Goal: Task Accomplishment & Management: Complete application form

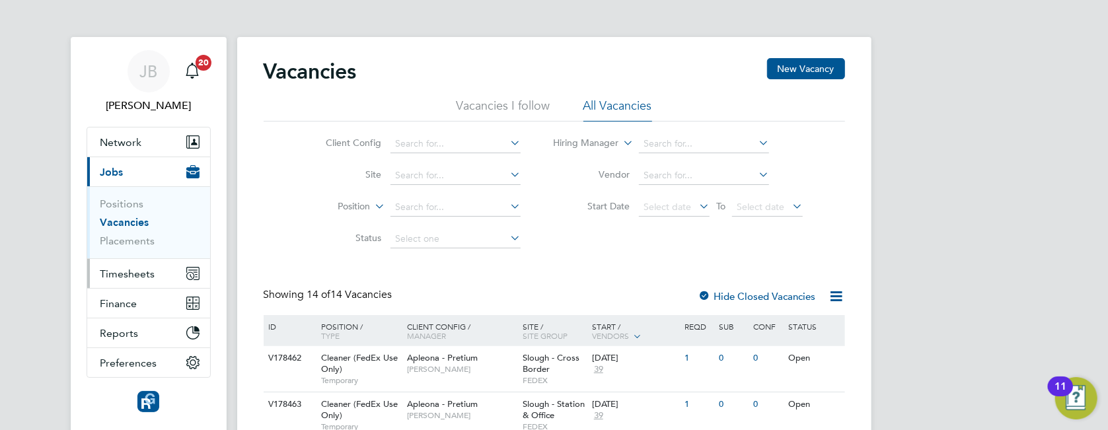
click at [142, 280] on button "Timesheets" at bounding box center [148, 273] width 123 height 29
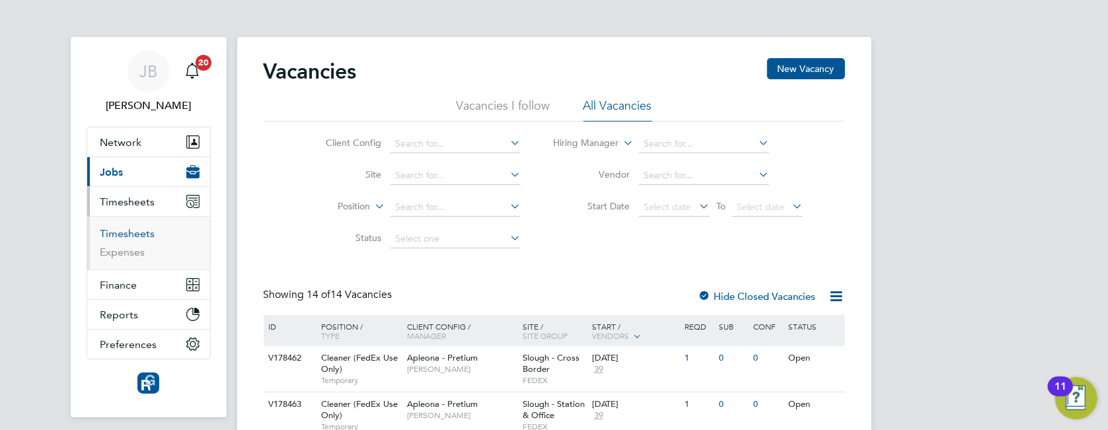
click at [147, 237] on link "Timesheets" at bounding box center [127, 233] width 55 height 13
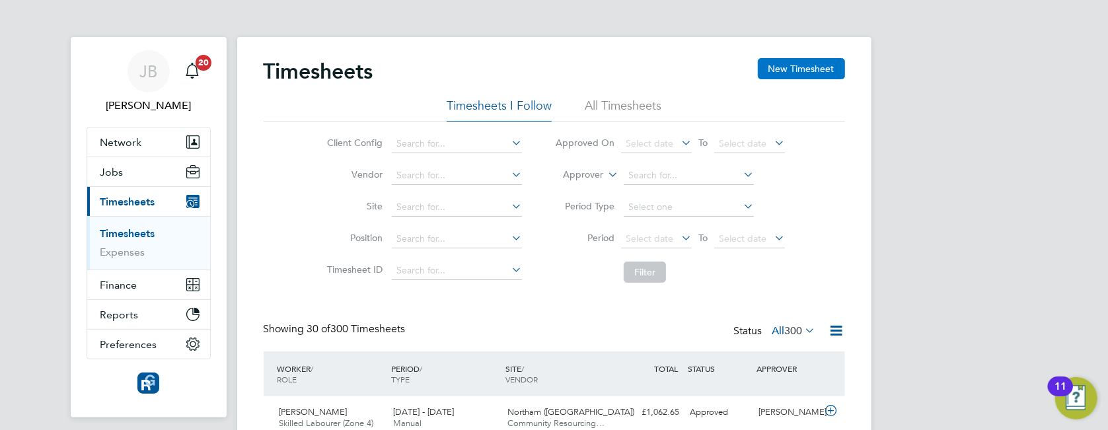
click at [815, 68] on button "New Timesheet" at bounding box center [801, 68] width 87 height 21
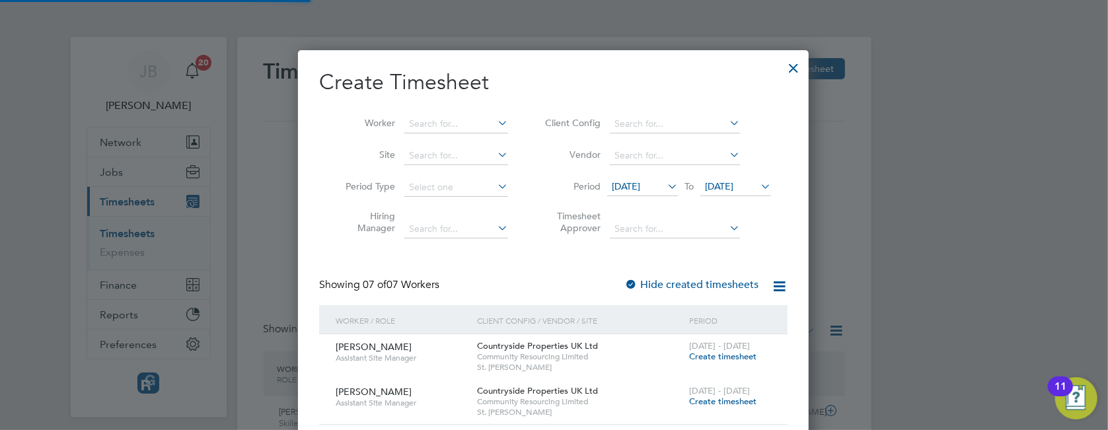
scroll to position [945, 512]
click at [428, 125] on input at bounding box center [456, 124] width 104 height 18
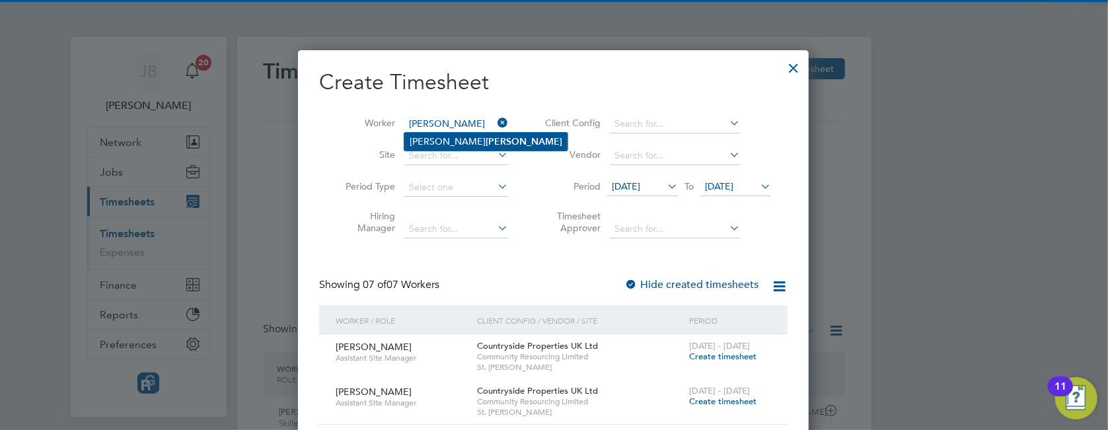
click at [488, 145] on li "[PERSON_NAME]" at bounding box center [485, 142] width 163 height 18
type input "[PERSON_NAME]"
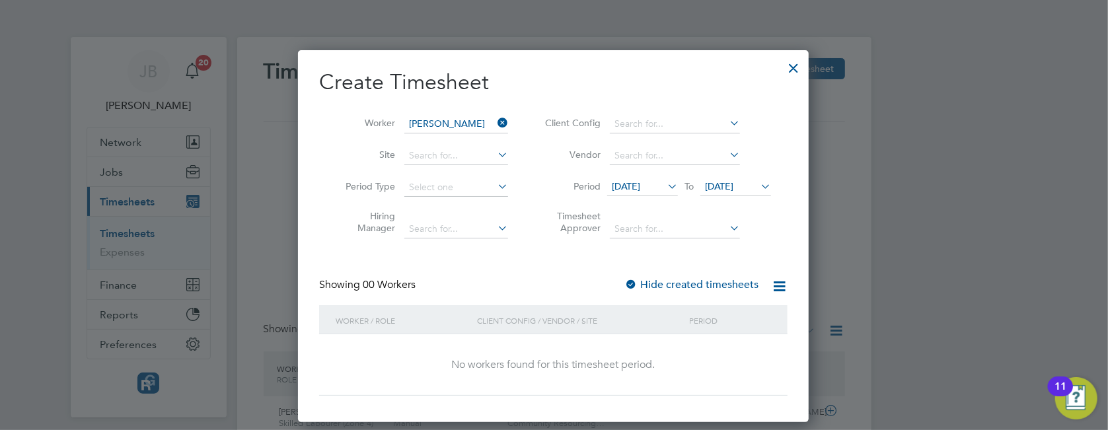
scroll to position [372, 512]
click at [706, 283] on label "Hide created timesheets" at bounding box center [691, 284] width 134 height 13
click at [706, 282] on label "Hide created timesheets" at bounding box center [691, 284] width 134 height 13
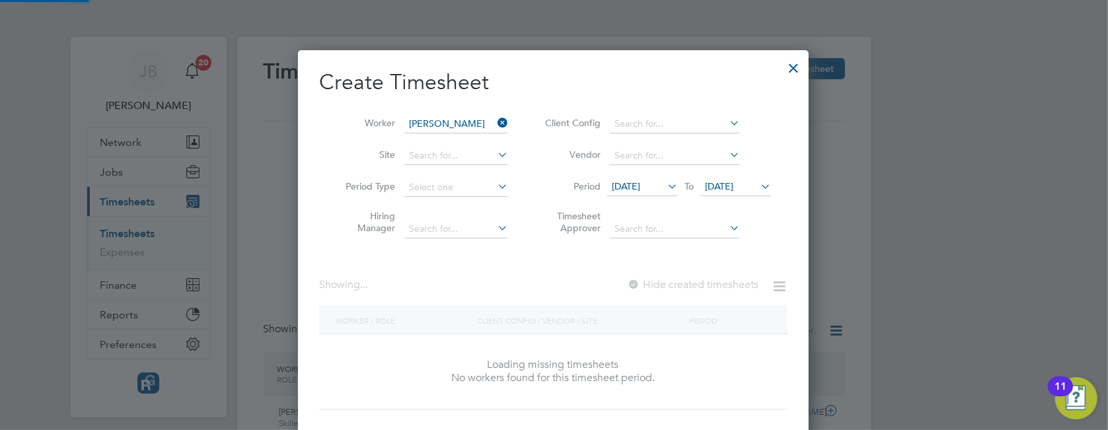
scroll to position [401, 512]
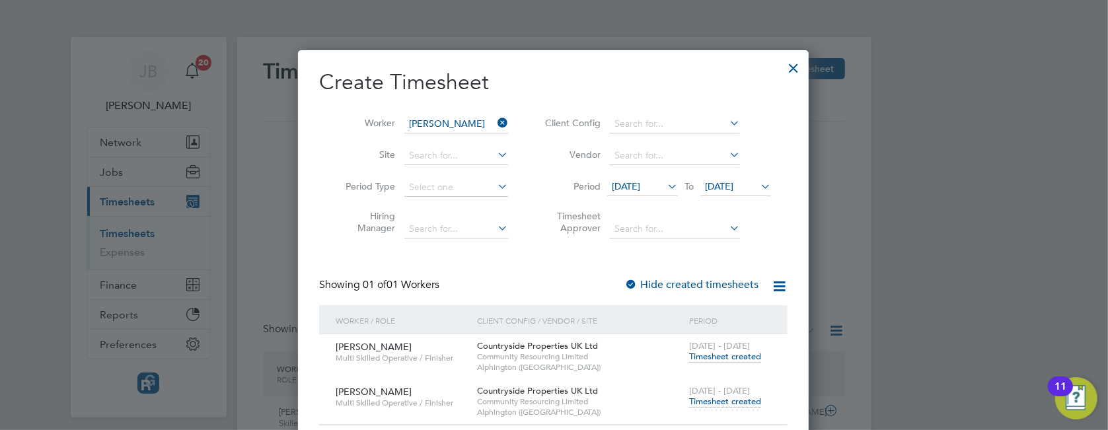
click at [739, 404] on span "Timesheet created" at bounding box center [725, 402] width 72 height 12
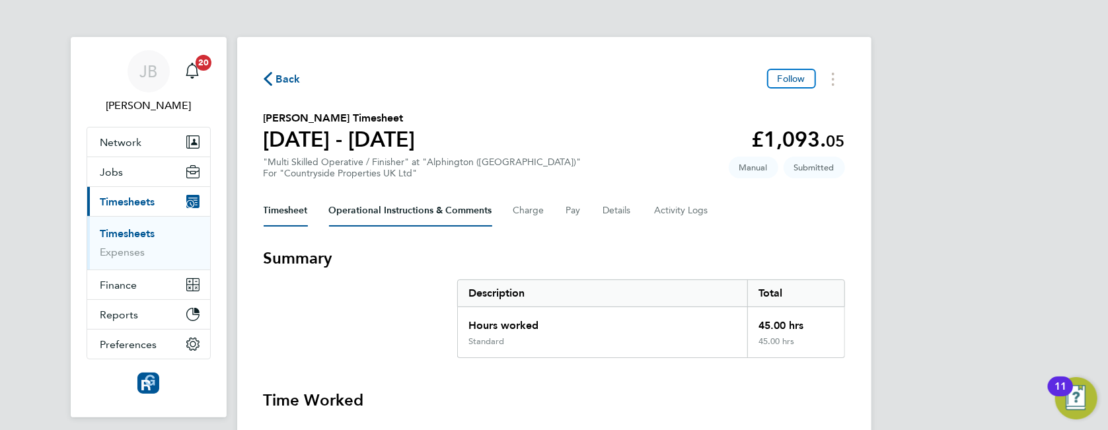
click at [422, 209] on Comments-tab "Operational Instructions & Comments" at bounding box center [410, 211] width 163 height 32
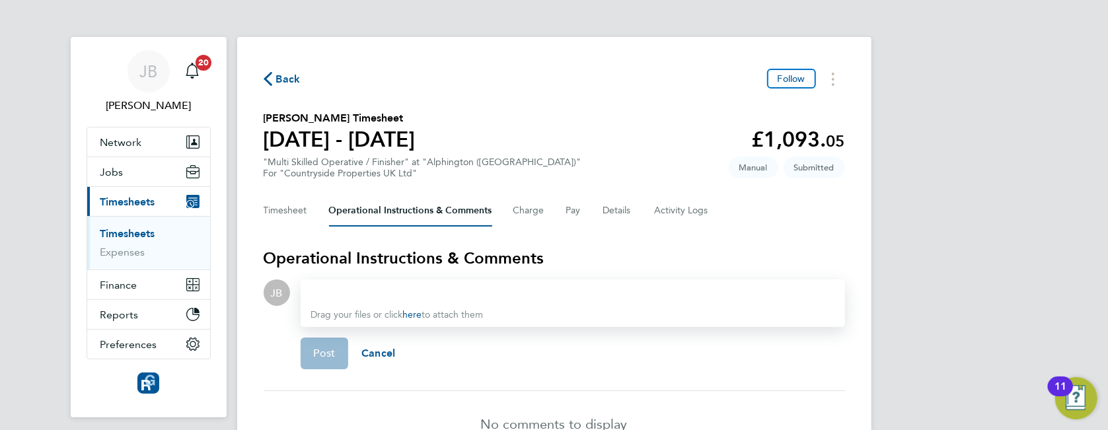
click at [484, 293] on div at bounding box center [572, 293] width 523 height 16
click at [343, 344] on button "Post" at bounding box center [325, 354] width 48 height 32
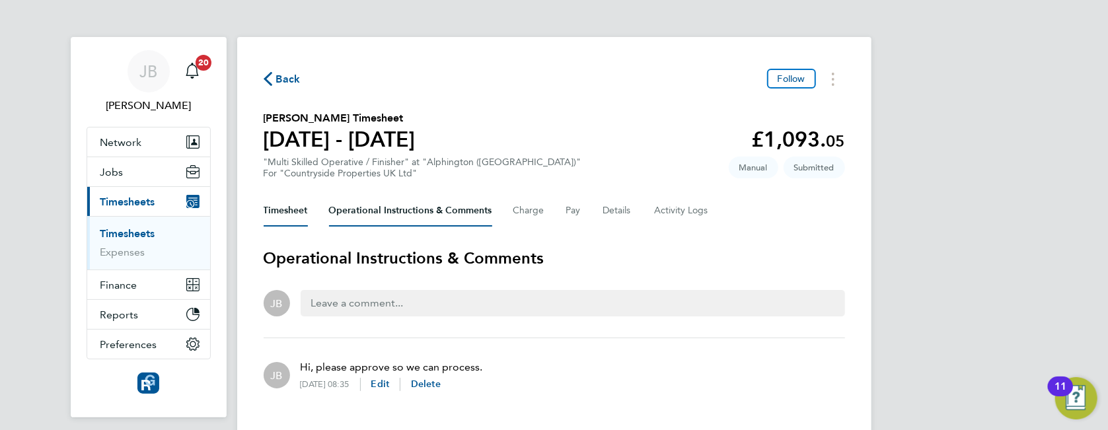
click at [285, 208] on button "Timesheet" at bounding box center [286, 211] width 44 height 32
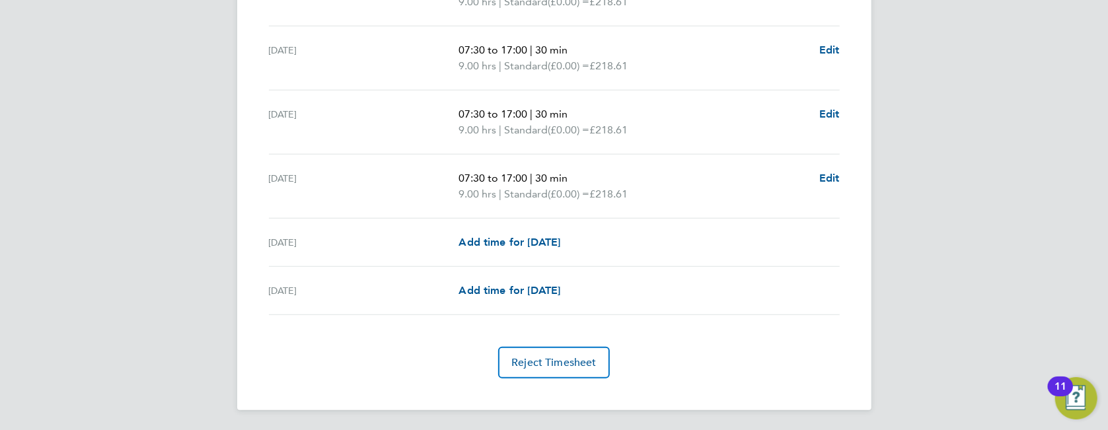
scroll to position [347, 0]
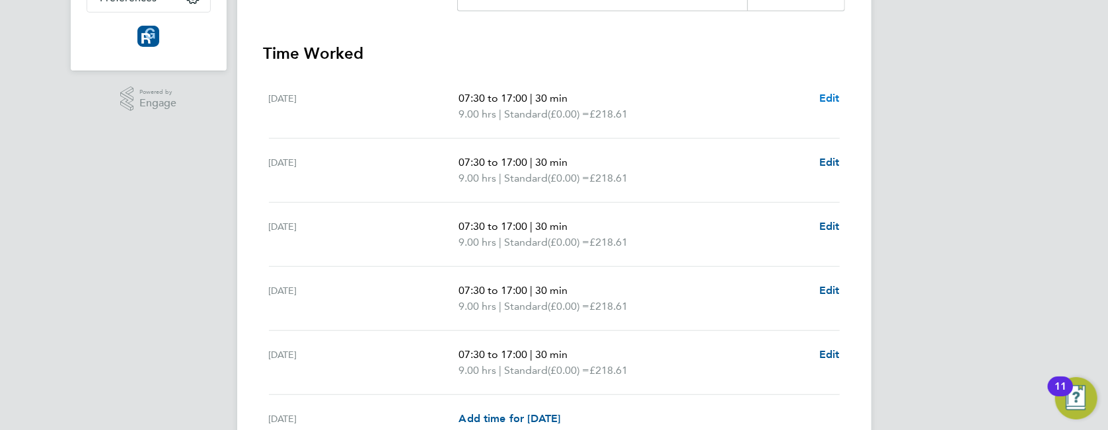
click at [827, 95] on span "Edit" at bounding box center [829, 98] width 20 height 13
select select "30"
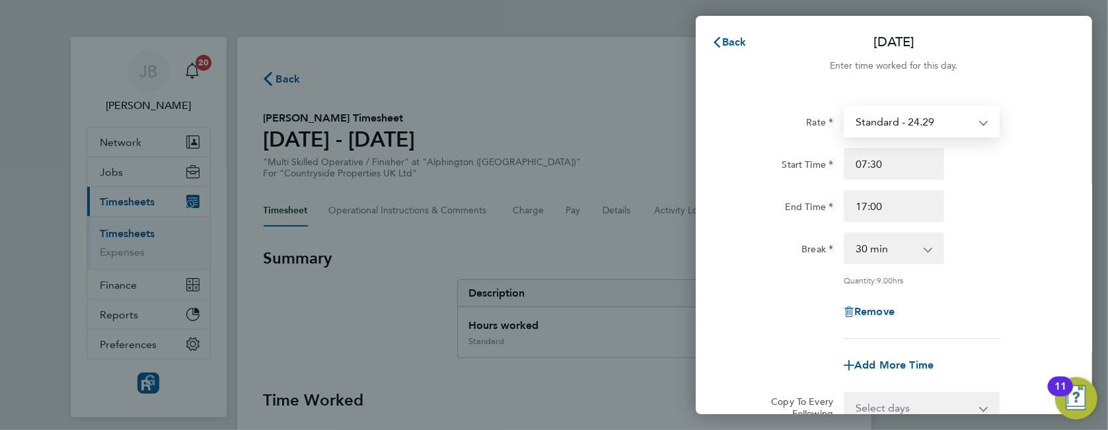
click at [946, 125] on select "Standard - 24.29" at bounding box center [913, 121] width 137 height 29
click at [895, 124] on select "Standard - 24.29" at bounding box center [913, 121] width 137 height 29
click at [725, 46] on span "Back" at bounding box center [734, 42] width 24 height 13
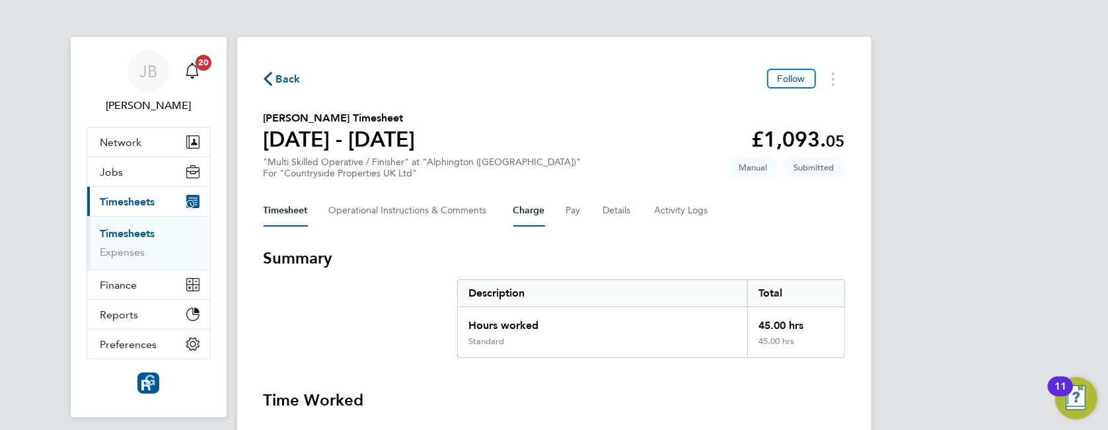
click at [526, 205] on button "Charge" at bounding box center [529, 211] width 32 height 32
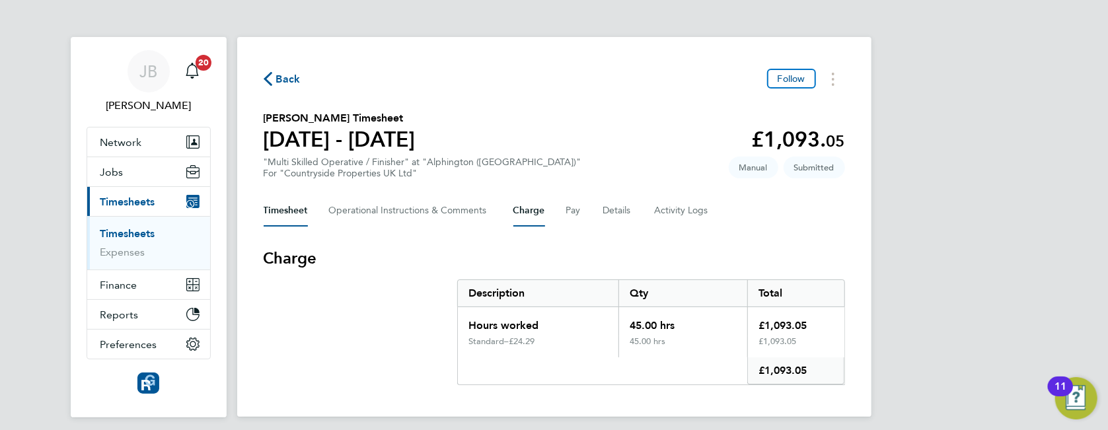
click at [304, 202] on button "Timesheet" at bounding box center [286, 211] width 44 height 32
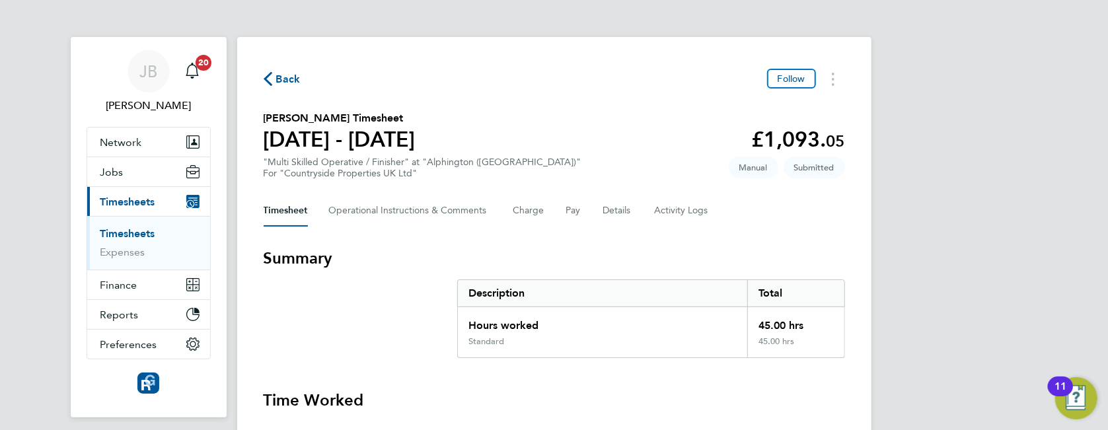
click at [305, 88] on div "Back Follow" at bounding box center [554, 79] width 581 height 20
click at [304, 77] on div "Back Follow" at bounding box center [554, 79] width 581 height 20
click at [284, 79] on span "Back" at bounding box center [288, 79] width 24 height 16
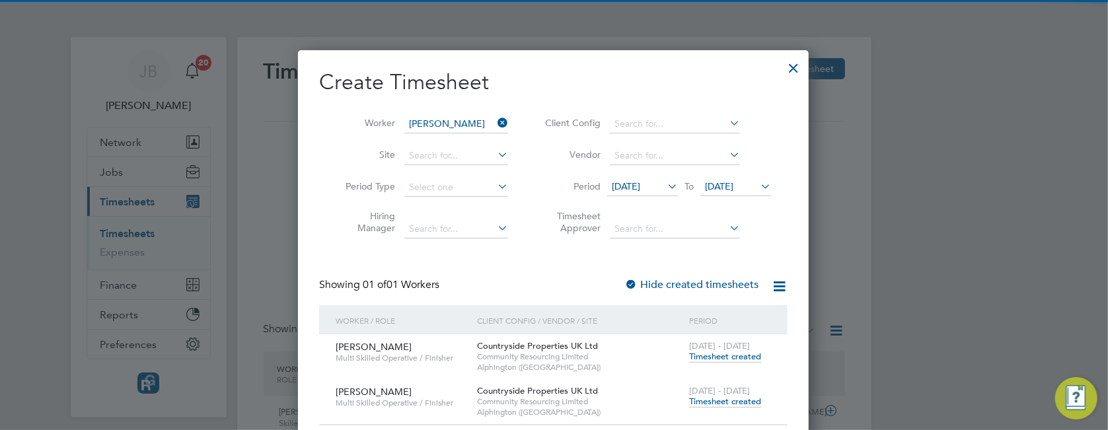
scroll to position [33, 114]
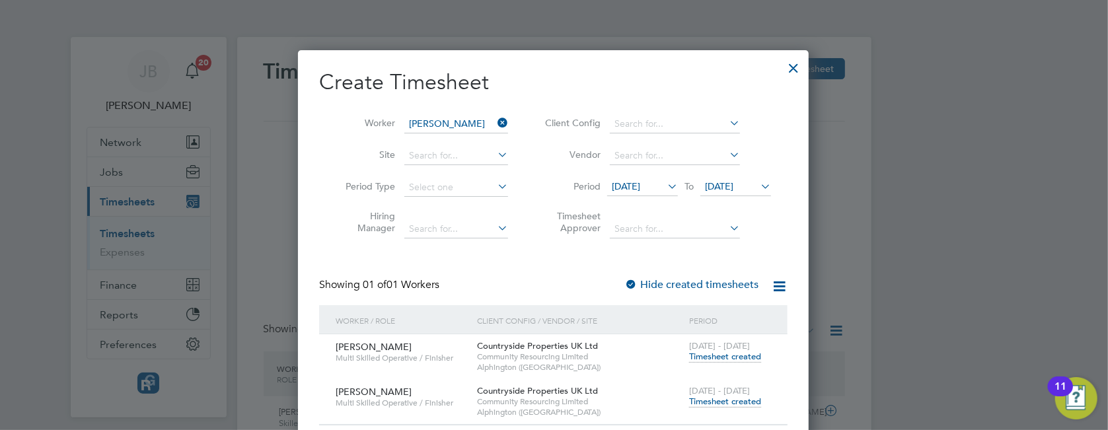
click at [732, 398] on span "Timesheet created" at bounding box center [725, 402] width 72 height 12
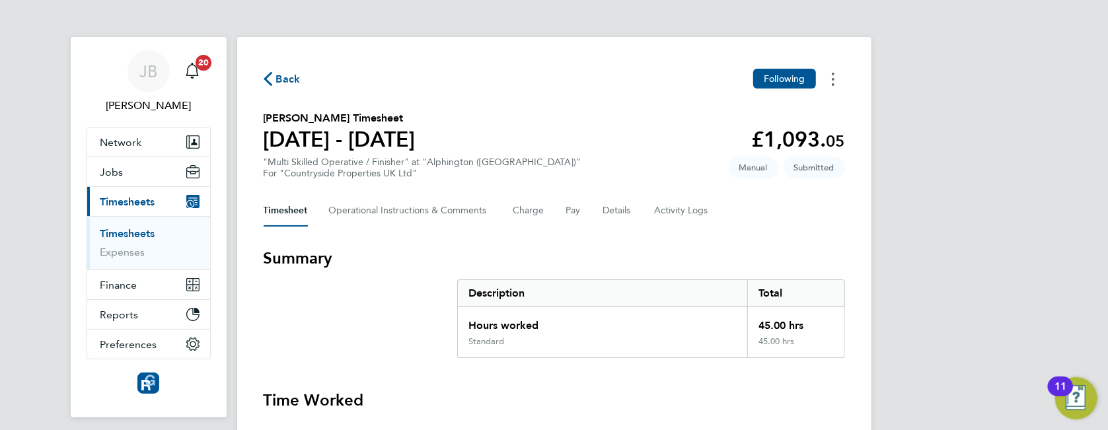
click at [830, 83] on button "Timesheets Menu" at bounding box center [833, 79] width 24 height 20
click at [696, 275] on section "Summary Description Total Hours worked 45.00 hrs Standard 45.00 hrs" at bounding box center [554, 303] width 581 height 110
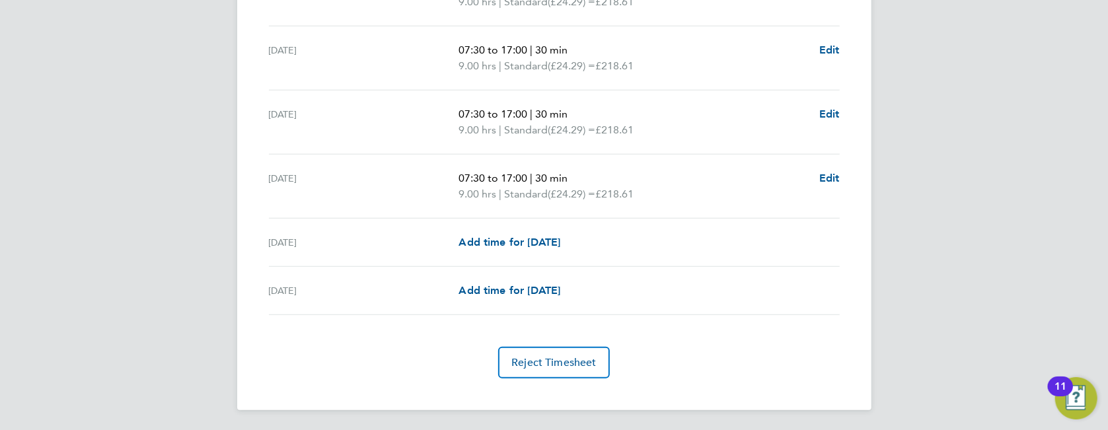
click at [586, 352] on button "Reject Timesheet" at bounding box center [554, 363] width 112 height 32
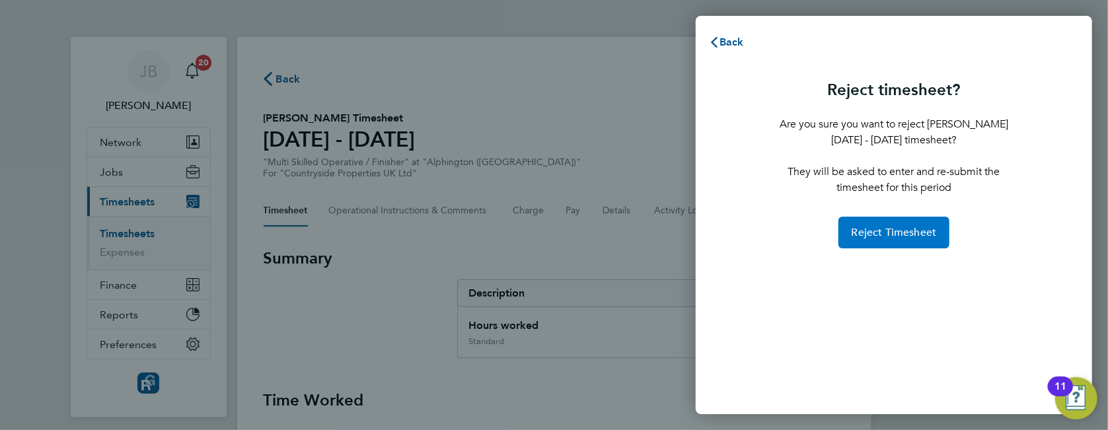
click at [903, 230] on span "Reject Timesheet" at bounding box center [894, 232] width 85 height 13
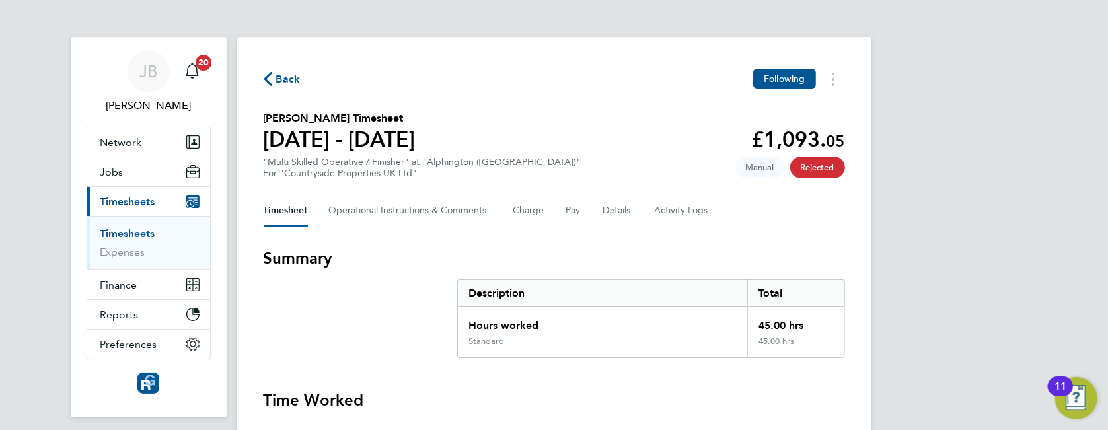
click at [292, 75] on span "Back" at bounding box center [288, 79] width 24 height 16
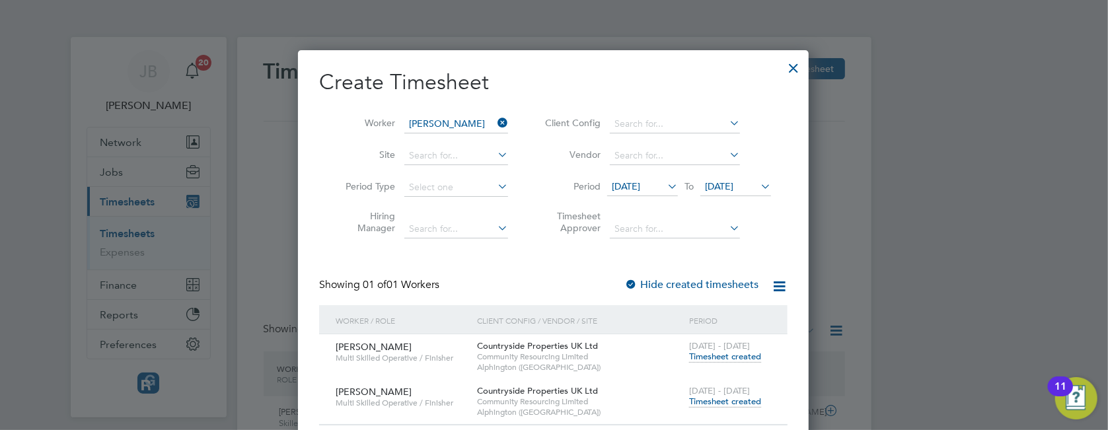
click at [679, 284] on label "Hide created timesheets" at bounding box center [691, 284] width 134 height 13
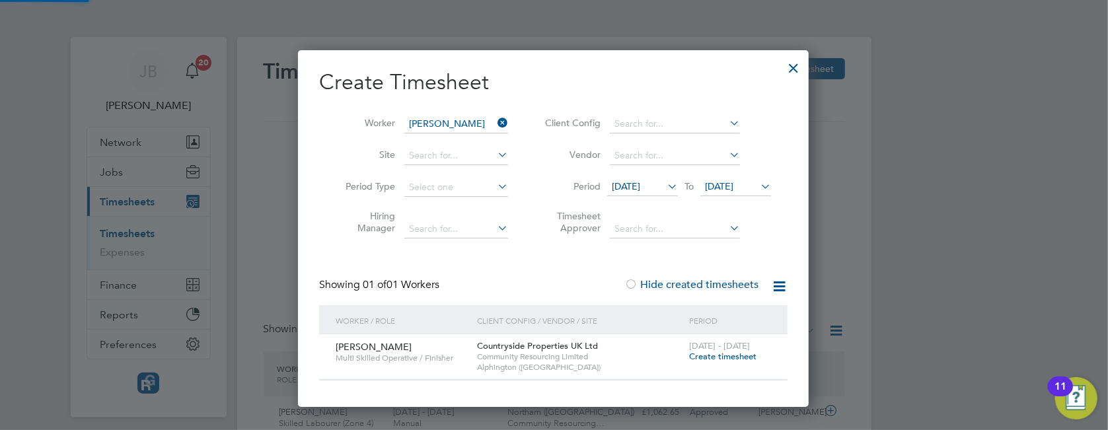
click at [679, 284] on label "Hide created timesheets" at bounding box center [691, 284] width 134 height 13
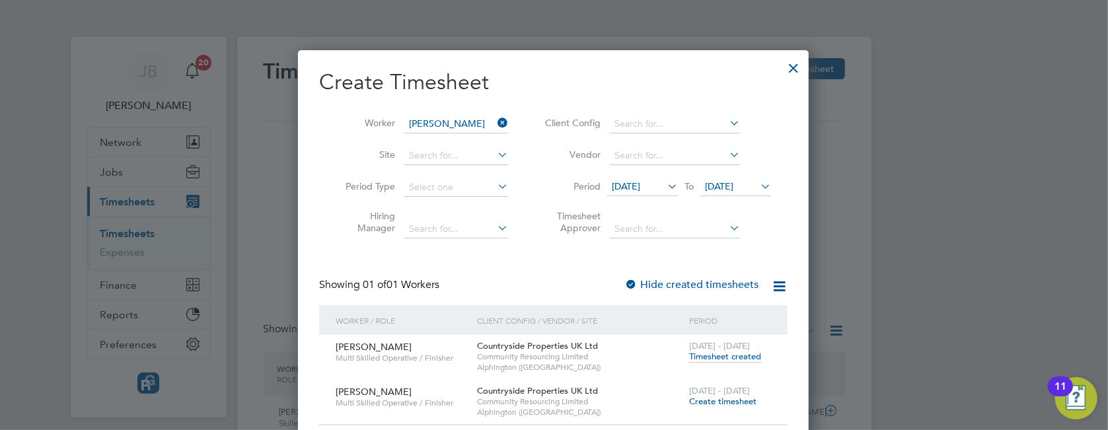
click at [728, 398] on span "Create timesheet" at bounding box center [722, 401] width 67 height 11
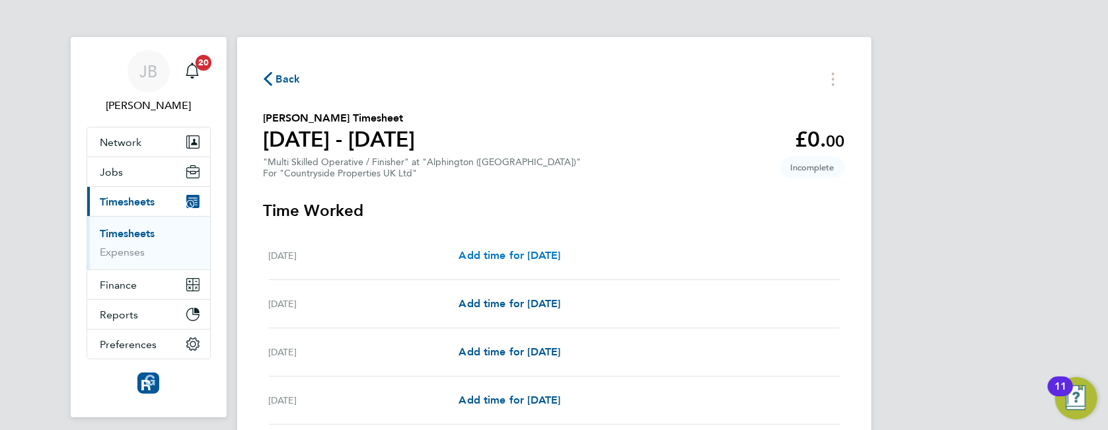
click at [535, 258] on span "Add time for [DATE]" at bounding box center [509, 255] width 102 height 13
select select "30"
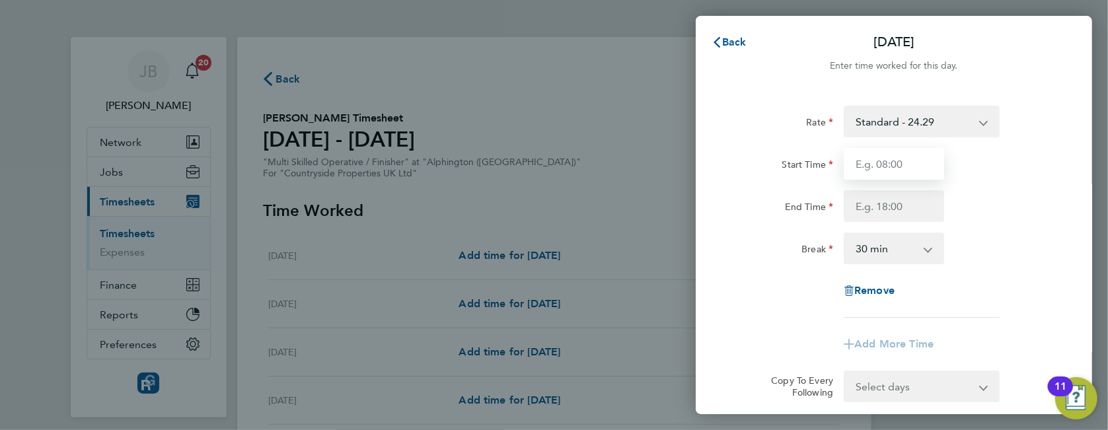
click at [893, 154] on input "Start Time" at bounding box center [894, 164] width 100 height 32
type input "07:30"
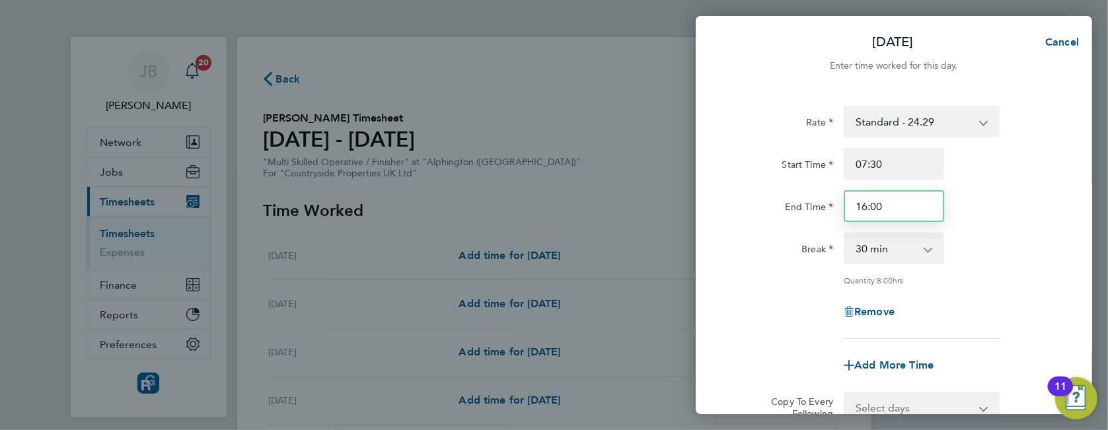
click at [883, 209] on input "16:00" at bounding box center [894, 206] width 100 height 32
type input "17:00"
click at [1107, 211] on div "[DATE] Cancel Enter time worked for this day. Rate Standard - 24.29 Start Time …" at bounding box center [554, 215] width 1108 height 430
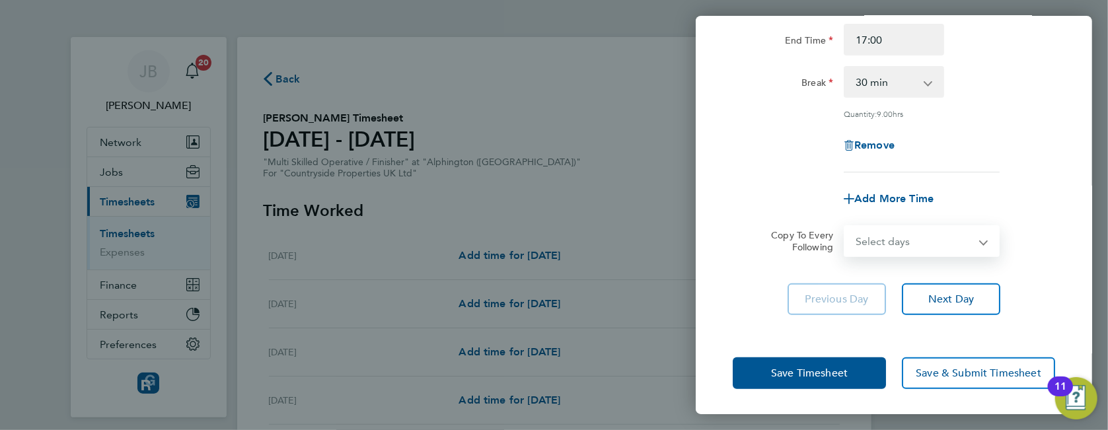
click at [936, 231] on select "Select days Day Weekday (Mon-Fri) Weekend (Sat-Sun) [DATE] [DATE] [DATE] [DATE]…" at bounding box center [914, 241] width 139 height 29
select select "WEEKDAY"
click at [845, 227] on select "Select days Day Weekday (Mon-Fri) Weekend (Sat-Sun) [DATE] [DATE] [DATE] [DATE]…" at bounding box center [914, 241] width 139 height 29
select select "[DATE]"
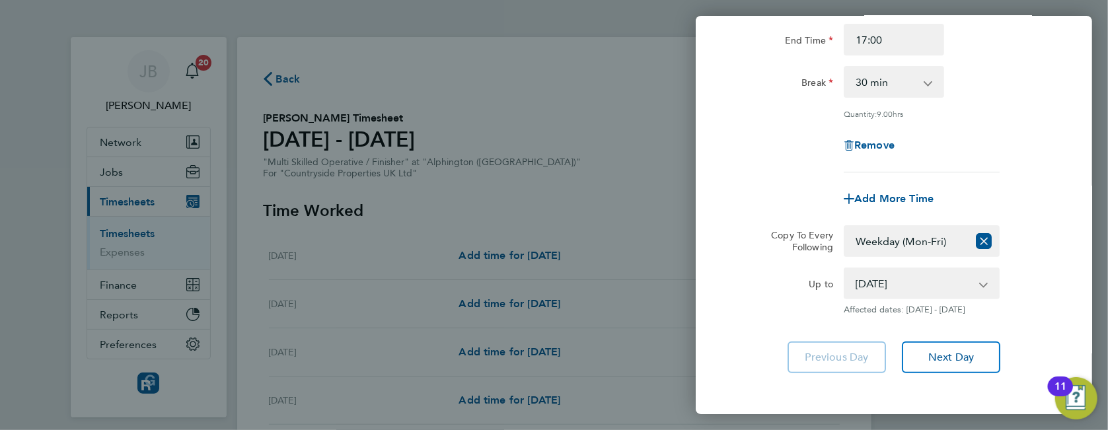
drag, startPoint x: 1009, startPoint y: 154, endPoint x: 967, endPoint y: 252, distance: 106.5
click at [1009, 155] on div "Remove" at bounding box center [893, 145] width 333 height 32
click at [951, 351] on span "Next Day" at bounding box center [951, 357] width 46 height 13
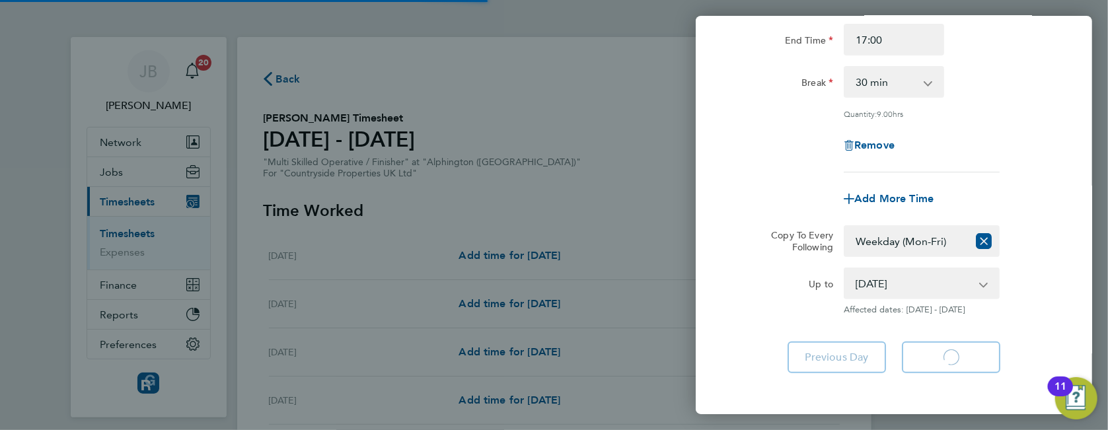
select select "30"
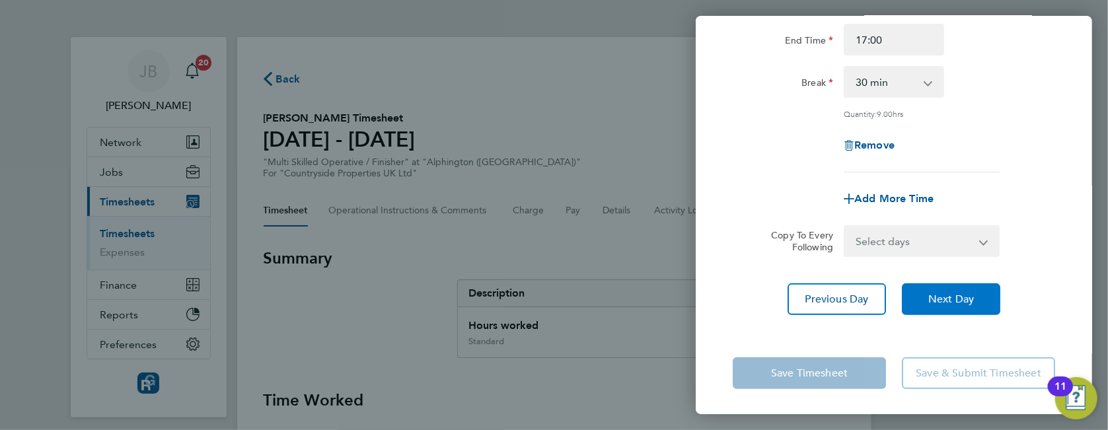
click at [961, 304] on button "Next Day" at bounding box center [951, 299] width 98 height 32
select select "30"
click at [961, 304] on button "Next Day" at bounding box center [951, 299] width 98 height 32
select select "30"
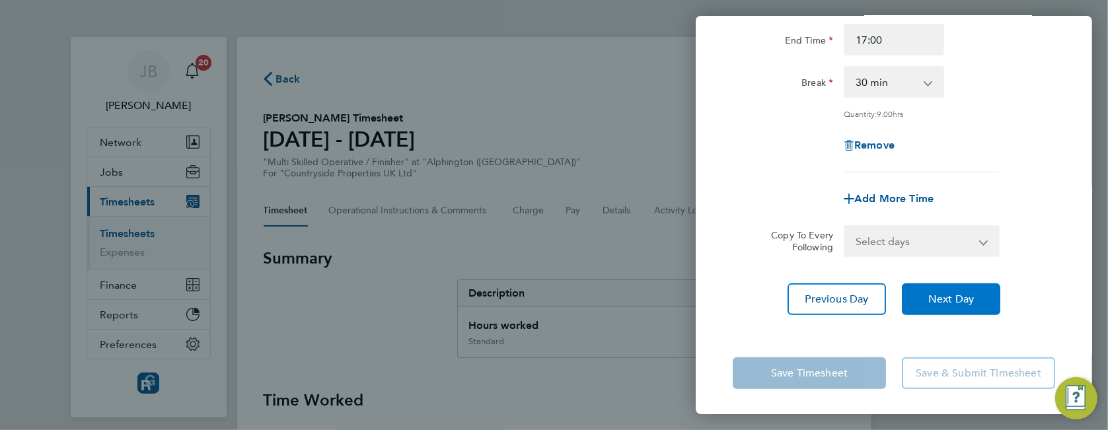
click at [961, 304] on button "Next Day" at bounding box center [951, 299] width 98 height 32
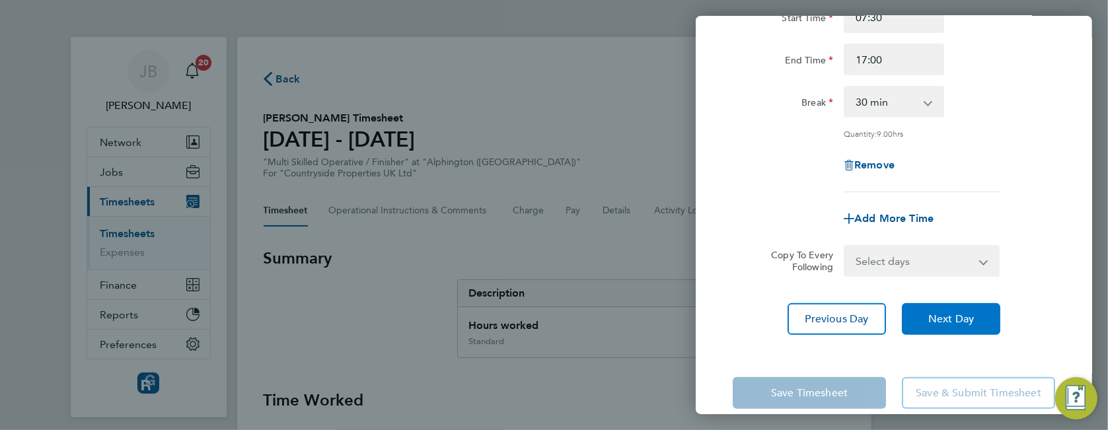
click at [961, 304] on button "Next Day" at bounding box center [951, 319] width 98 height 32
select select "30"
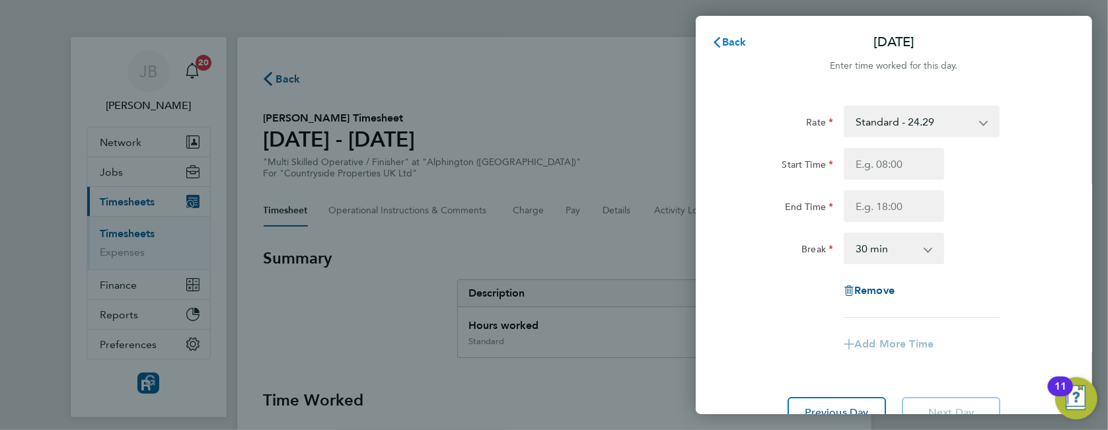
click at [737, 50] on button "Back" at bounding box center [728, 42] width 61 height 26
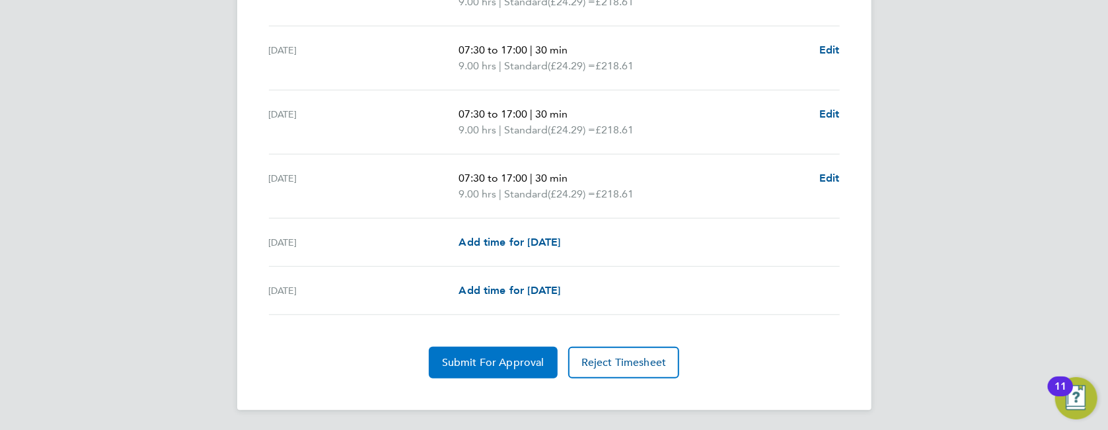
click at [497, 370] on button "Submit For Approval" at bounding box center [493, 363] width 129 height 32
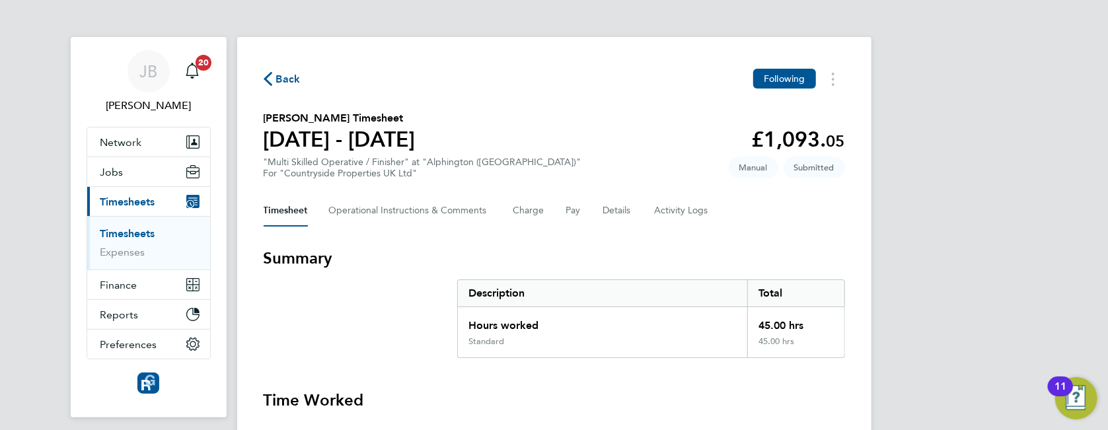
click at [283, 71] on button "Back" at bounding box center [282, 79] width 37 height 17
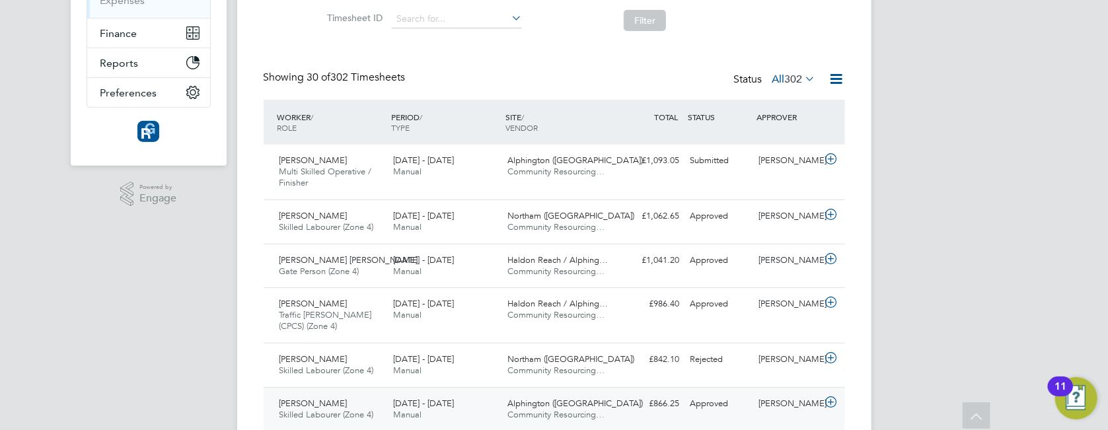
click at [544, 390] on div "Darryl Carr Skilled Labourer (Zone 4) 18 - 24 Aug 2025 18 - 24 Aug 2025 Manual …" at bounding box center [554, 409] width 581 height 44
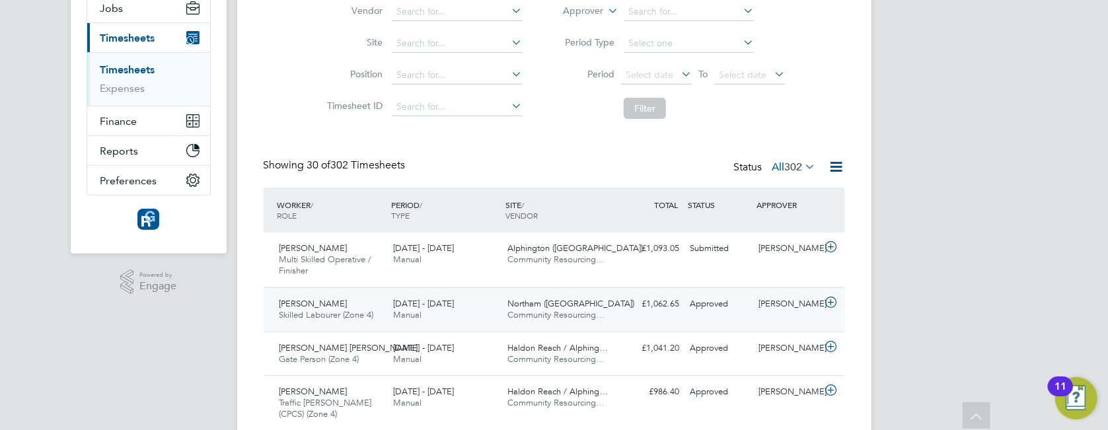
scroll to position [428, 0]
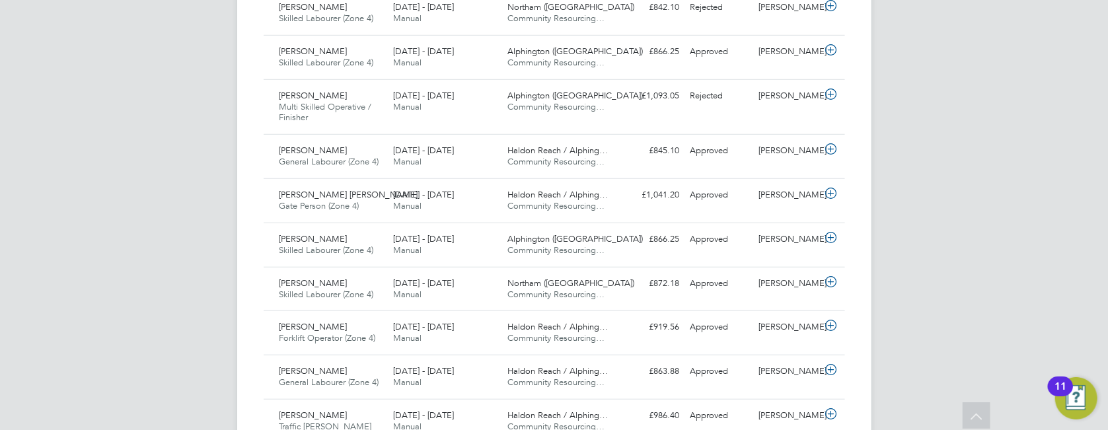
click at [204, 428] on div "JB Joe Belsten Notifications 20 Applications: Network Team Members Businesses S…" at bounding box center [554, 349] width 1108 height 1907
